Goal: Check status: Check status

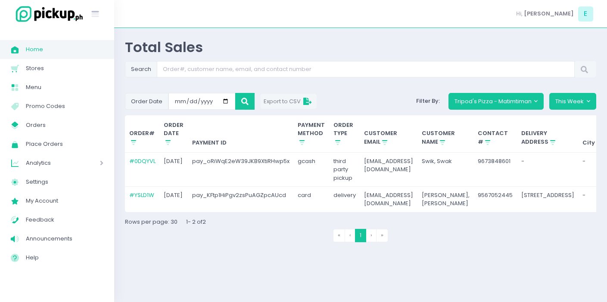
scroll to position [0, 199]
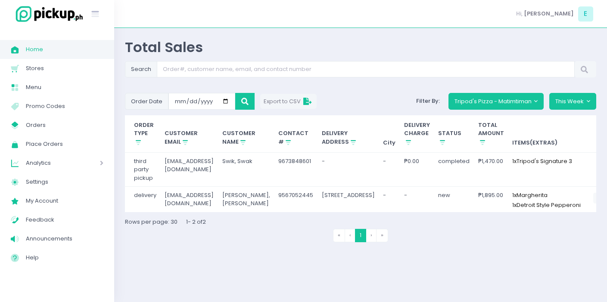
click at [52, 50] on span "Home" at bounding box center [65, 49] width 78 height 11
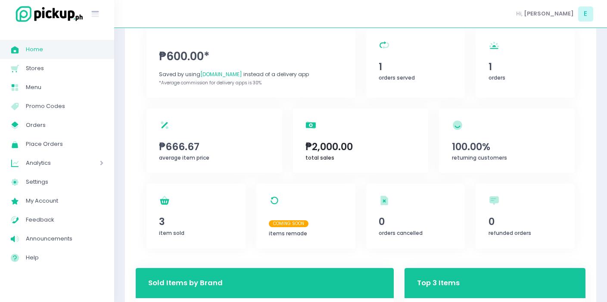
scroll to position [64, 0]
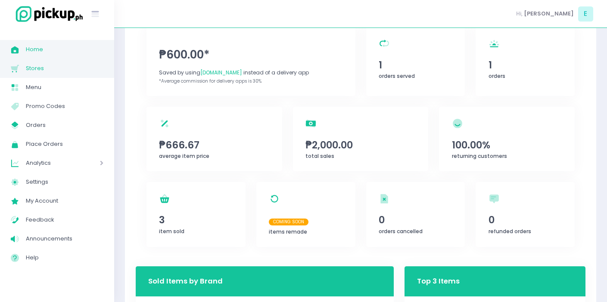
click at [26, 62] on link "Stores Created with Sketch. Stores" at bounding box center [57, 68] width 114 height 19
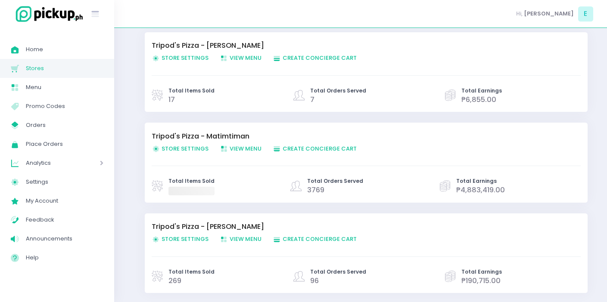
scroll to position [85, 0]
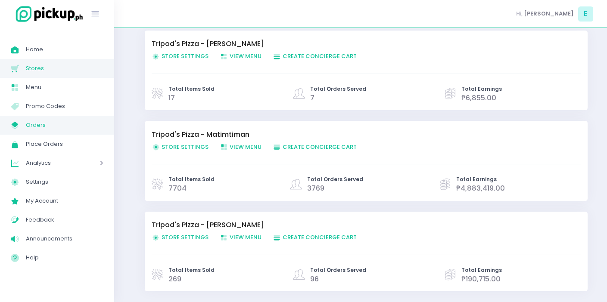
click at [48, 128] on span "Orders" at bounding box center [65, 125] width 78 height 11
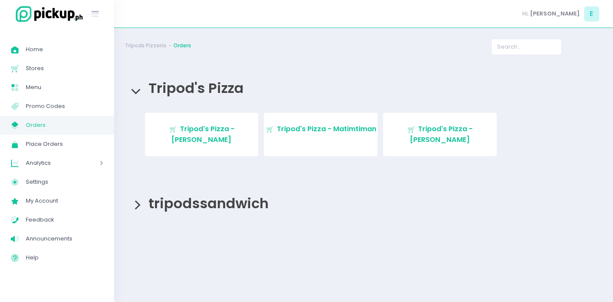
click at [41, 128] on span "Orders" at bounding box center [65, 125] width 78 height 11
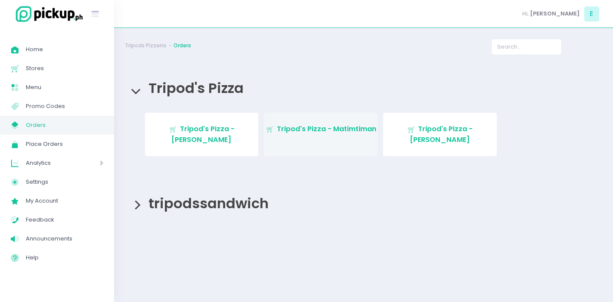
click at [302, 128] on span "Tripod's Pizza - Matimtiman" at bounding box center [327, 129] width 100 height 10
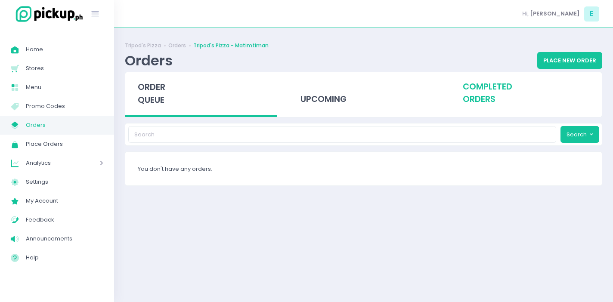
click at [495, 90] on div "completed orders" at bounding box center [527, 93] width 152 height 42
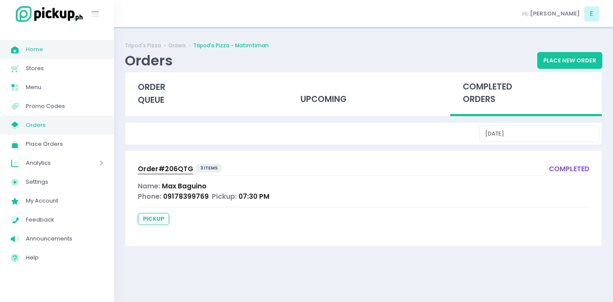
click at [63, 53] on span "Home" at bounding box center [65, 49] width 78 height 11
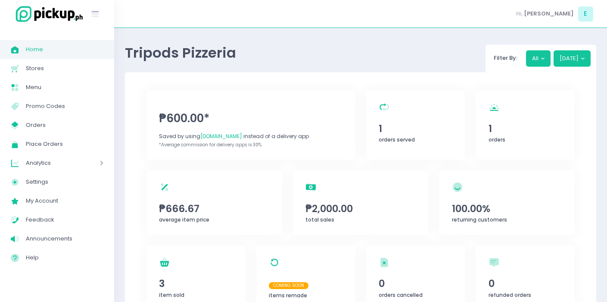
click at [56, 48] on span "Home" at bounding box center [65, 49] width 78 height 11
click at [49, 121] on span "Orders" at bounding box center [65, 125] width 78 height 11
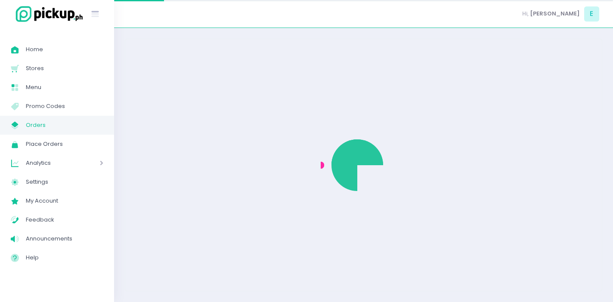
click at [49, 121] on span "Orders" at bounding box center [65, 125] width 78 height 11
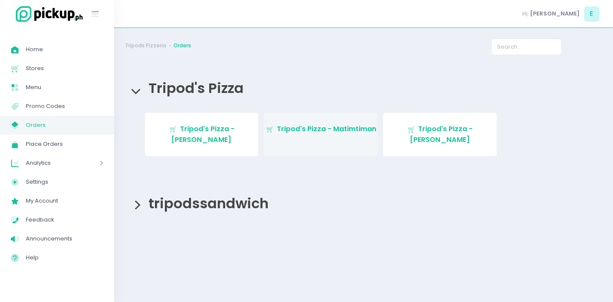
click at [302, 128] on span "Tripod's Pizza - Matimtiman" at bounding box center [327, 129] width 100 height 10
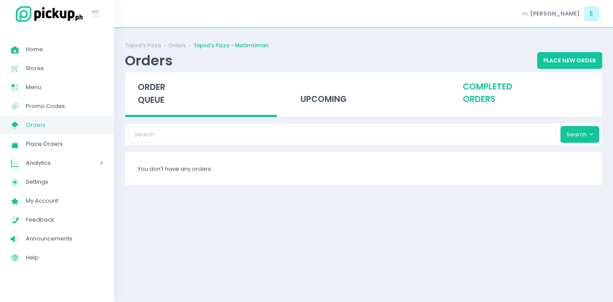
click at [474, 96] on div "completed orders" at bounding box center [527, 93] width 152 height 42
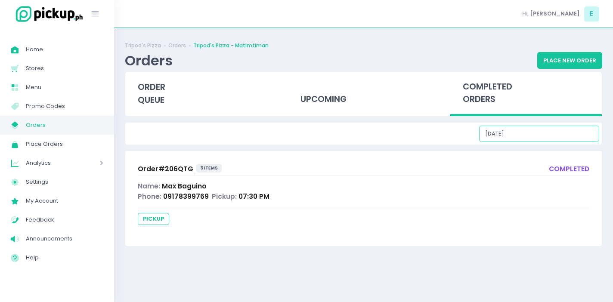
click at [544, 134] on input "[DATE]" at bounding box center [539, 134] width 120 height 16
